Goal: Navigation & Orientation: Understand site structure

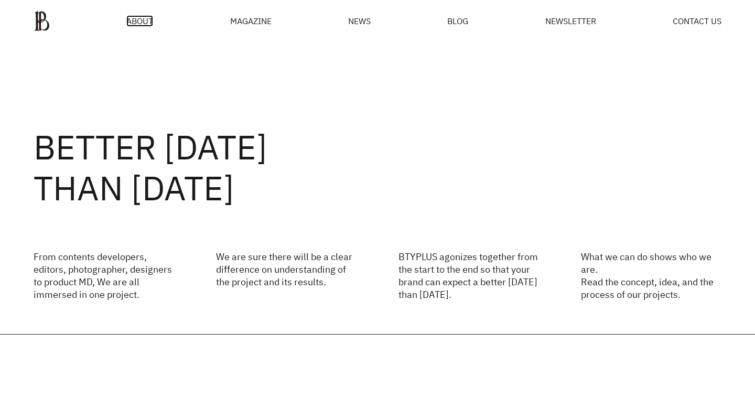
click at [145, 17] on span "ABOUT" at bounding box center [139, 21] width 27 height 8
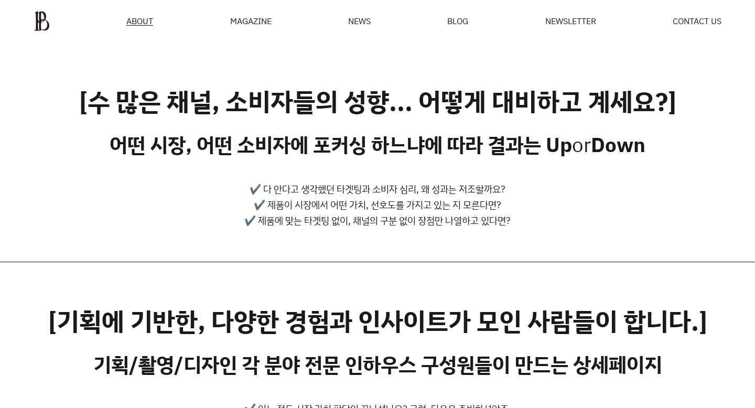
click at [251, 18] on div "MAGAZINE" at bounding box center [250, 21] width 41 height 8
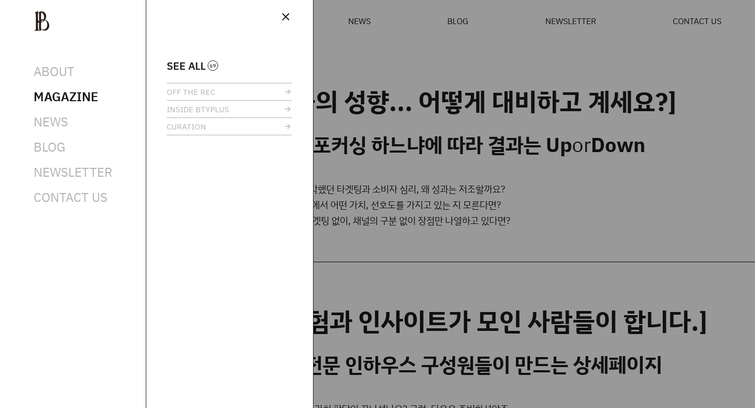
click at [326, 23] on div at bounding box center [377, 204] width 755 height 408
click at [283, 17] on span "close" at bounding box center [286, 16] width 13 height 13
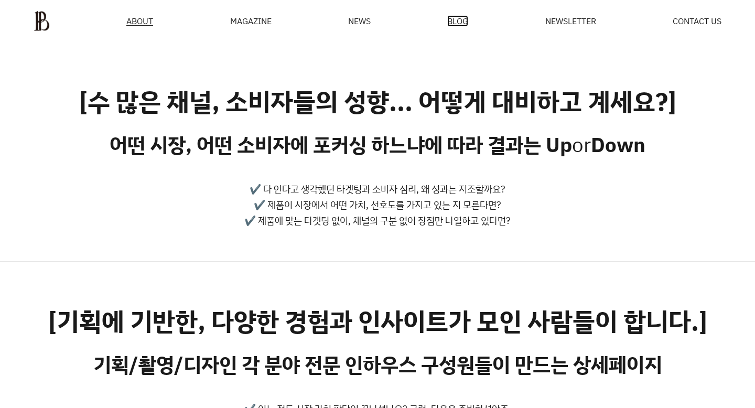
click at [460, 25] on span "BLOG" at bounding box center [457, 21] width 21 height 8
